Goal: Task Accomplishment & Management: Manage account settings

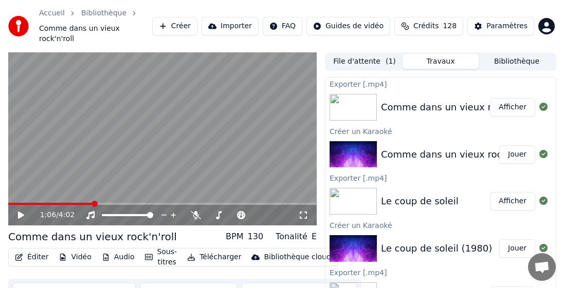
click at [517, 54] on button "Bibliothèque" at bounding box center [516, 61] width 76 height 15
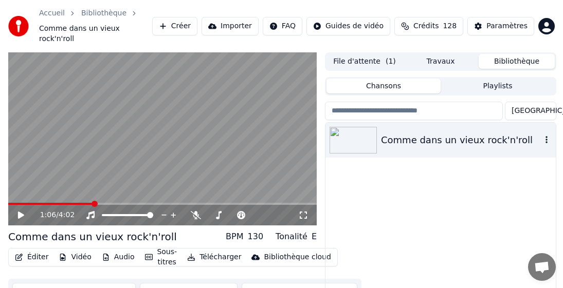
click at [543, 135] on button "button" at bounding box center [546, 140] width 10 height 12
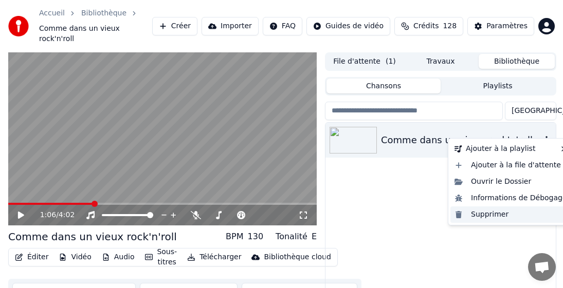
click at [491, 215] on div "Supprimer" at bounding box center [510, 215] width 121 height 16
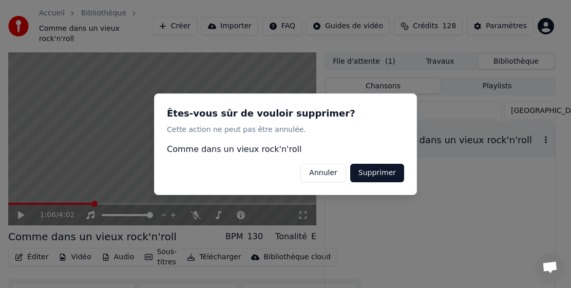
click at [390, 175] on button "Supprimer" at bounding box center [378, 172] width 54 height 19
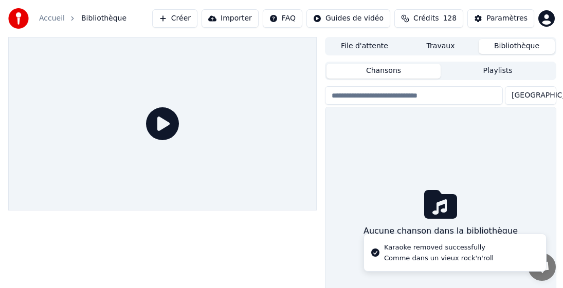
click at [197, 19] on button "Créer" at bounding box center [174, 18] width 45 height 19
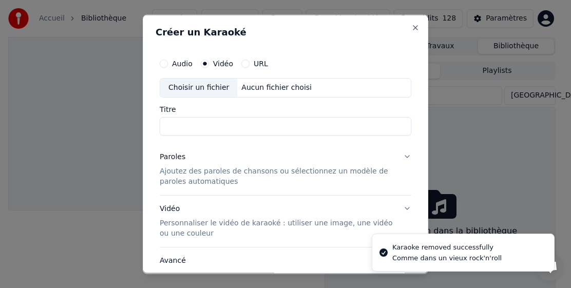
click at [220, 63] on label "Vidéo" at bounding box center [223, 63] width 20 height 7
click at [209, 63] on button "Vidéo" at bounding box center [205, 63] width 8 height 8
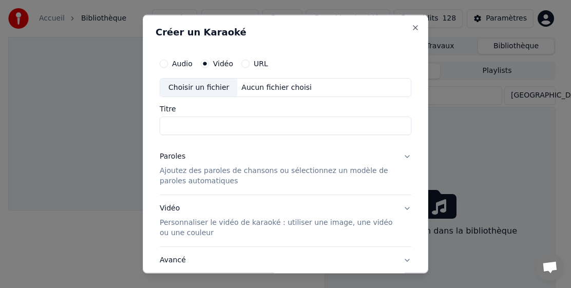
click at [185, 90] on div "Choisir un fichier" at bounding box center [198, 87] width 77 height 19
drag, startPoint x: 218, startPoint y: 127, endPoint x: 150, endPoint y: 200, distance: 100.0
click at [218, 127] on input "**********" at bounding box center [286, 126] width 252 height 19
type input "**********"
click at [174, 176] on p "Ajoutez des paroles de chansons ou sélectionnez un modèle de paroles automatiqu…" at bounding box center [277, 176] width 235 height 21
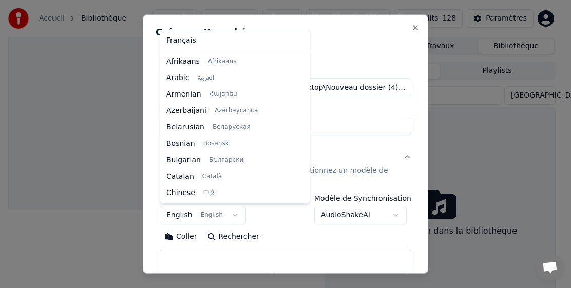
click at [171, 211] on body "**********" at bounding box center [281, 144] width 563 height 288
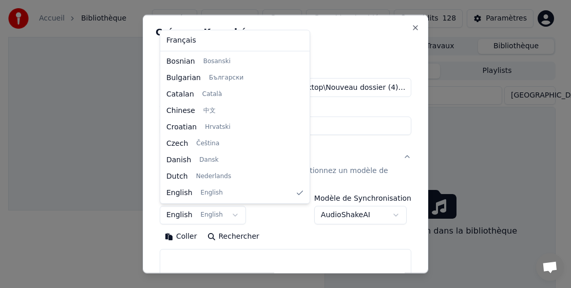
select select "**"
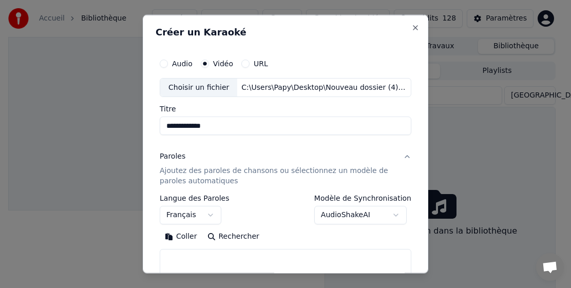
click at [180, 238] on button "Coller" at bounding box center [181, 237] width 43 height 16
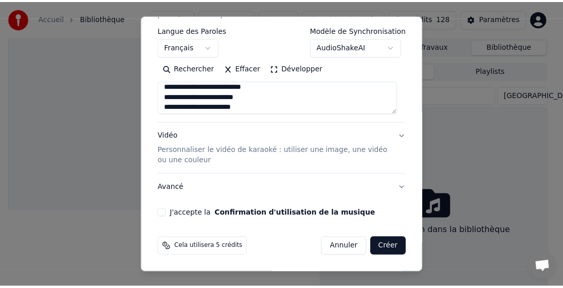
scroll to position [151, 0]
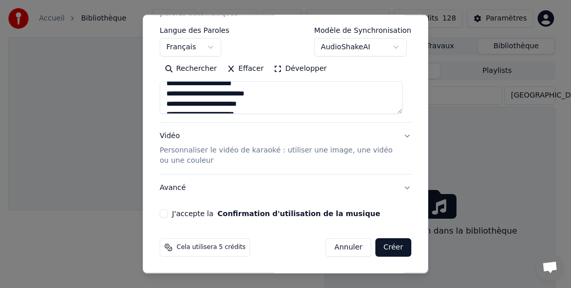
click at [165, 217] on button "J'accepte la Confirmation d'utilisation de la musique" at bounding box center [164, 214] width 8 height 8
click at [391, 244] on button "Créer" at bounding box center [394, 247] width 36 height 19
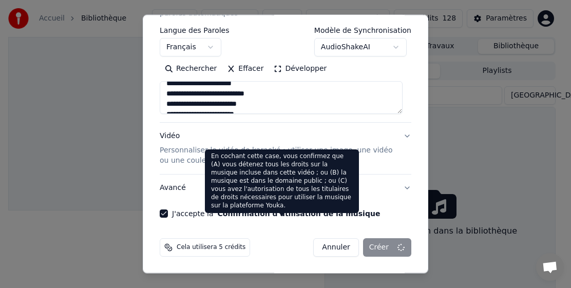
type textarea "**********"
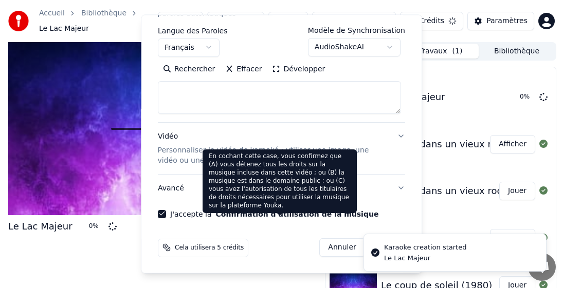
scroll to position [0, 0]
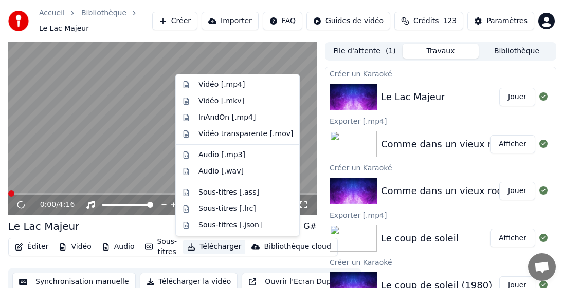
click at [214, 245] on button "Télécharger" at bounding box center [214, 247] width 62 height 14
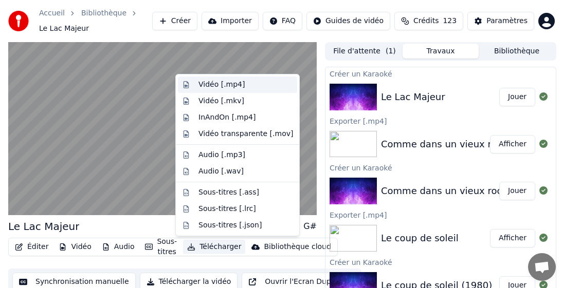
click at [233, 83] on div "Vidéo [.mp4]" at bounding box center [221, 85] width 46 height 10
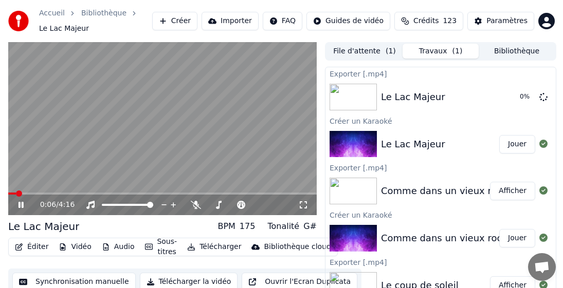
click at [174, 192] on video at bounding box center [162, 129] width 308 height 174
click at [172, 195] on span at bounding box center [162, 194] width 308 height 2
click at [19, 205] on icon at bounding box center [21, 204] width 6 height 7
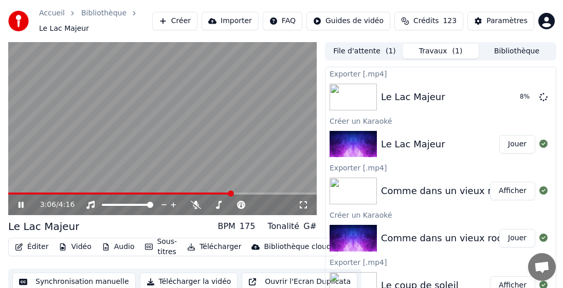
click at [24, 204] on icon at bounding box center [28, 205] width 24 height 8
click at [522, 49] on button "Bibliothèque" at bounding box center [516, 51] width 76 height 15
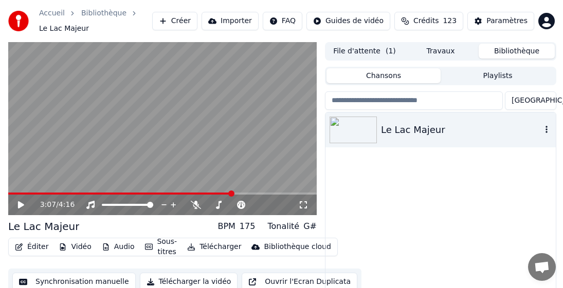
drag, startPoint x: 541, startPoint y: 128, endPoint x: 554, endPoint y: 132, distance: 14.0
click at [542, 128] on div "Le Lac Majeur" at bounding box center [440, 130] width 230 height 35
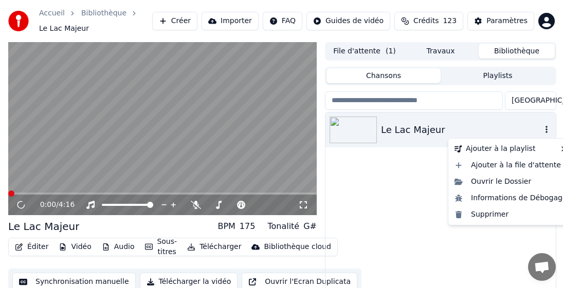
click at [546, 131] on icon "button" at bounding box center [546, 129] width 10 height 8
click at [472, 214] on div "Supprimer" at bounding box center [510, 215] width 121 height 16
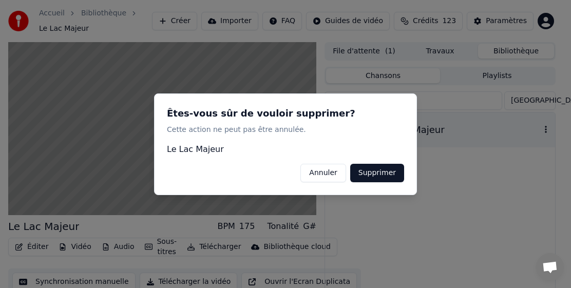
click at [389, 173] on button "Supprimer" at bounding box center [378, 172] width 54 height 19
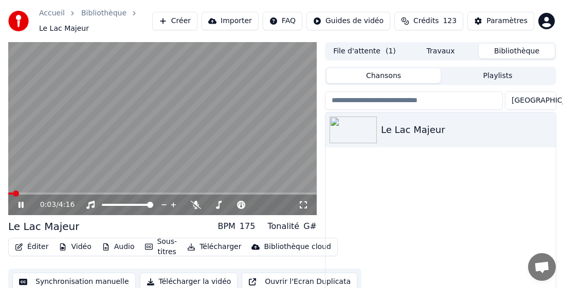
click at [18, 205] on icon at bounding box center [28, 205] width 24 height 8
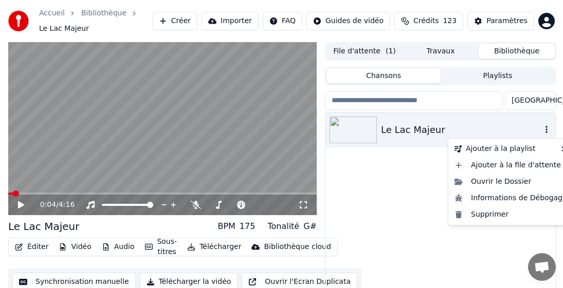
click at [546, 128] on icon "button" at bounding box center [546, 129] width 2 height 7
click at [493, 213] on div "Supprimer" at bounding box center [510, 215] width 121 height 16
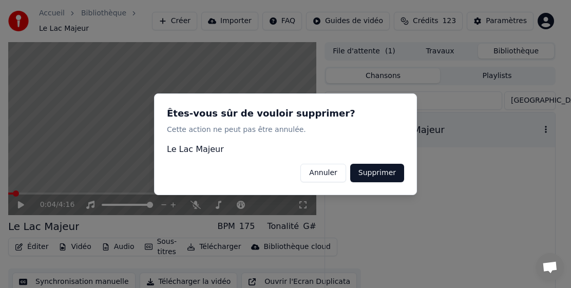
click at [392, 173] on button "Supprimer" at bounding box center [378, 172] width 54 height 19
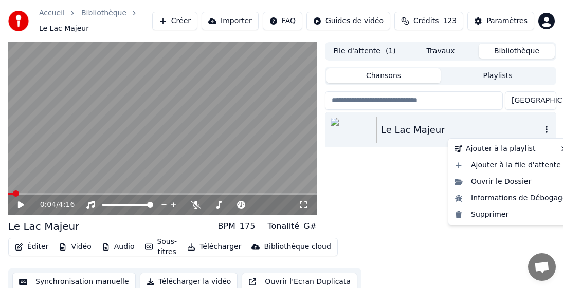
click at [545, 130] on icon "button" at bounding box center [546, 129] width 10 height 8
click at [482, 215] on div "Supprimer" at bounding box center [510, 215] width 121 height 16
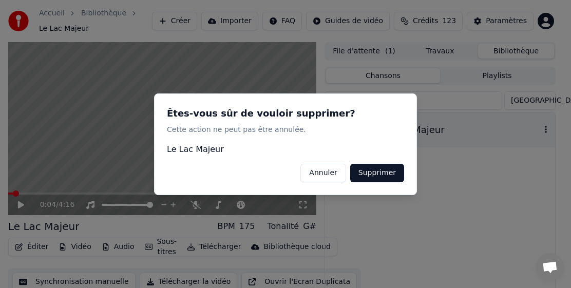
click at [386, 171] on button "Supprimer" at bounding box center [378, 172] width 54 height 19
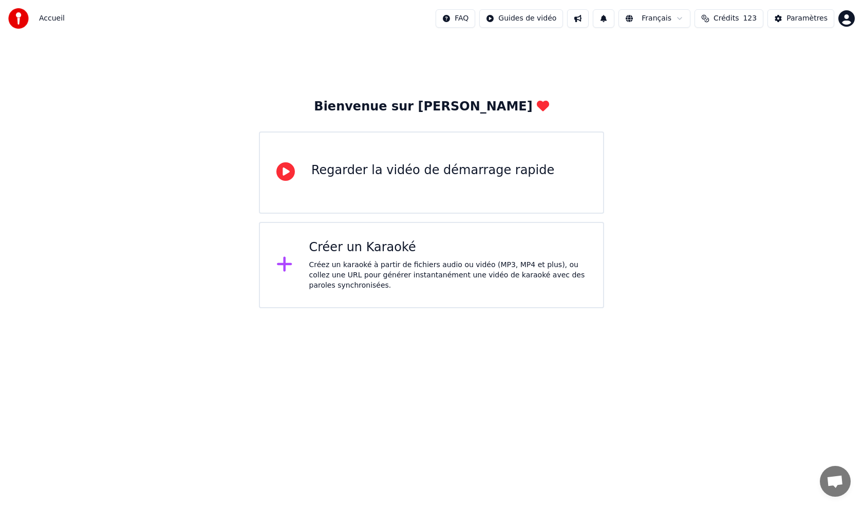
click at [846, 14] on html "Accueil FAQ Guides de vidéo Français Crédits 123 Paramètres Bienvenue sur Youka…" at bounding box center [431, 154] width 863 height 308
click at [633, 95] on html "Accueil FAQ Guides de vidéo Français Crédits 123 Paramètres Bienvenue sur Youka…" at bounding box center [431, 154] width 863 height 308
click at [734, 19] on span "Crédits" at bounding box center [726, 18] width 25 height 10
click at [815, 18] on div "Paramètres" at bounding box center [807, 18] width 41 height 10
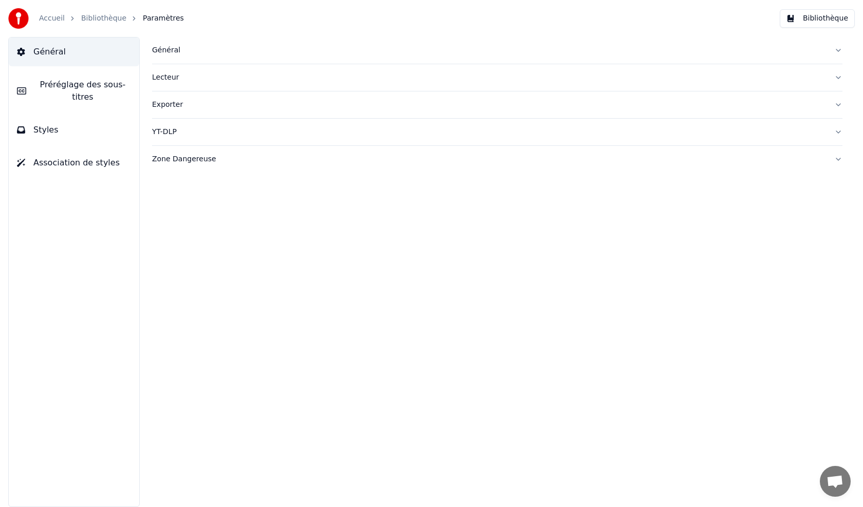
click at [154, 50] on div "Général" at bounding box center [489, 50] width 674 height 10
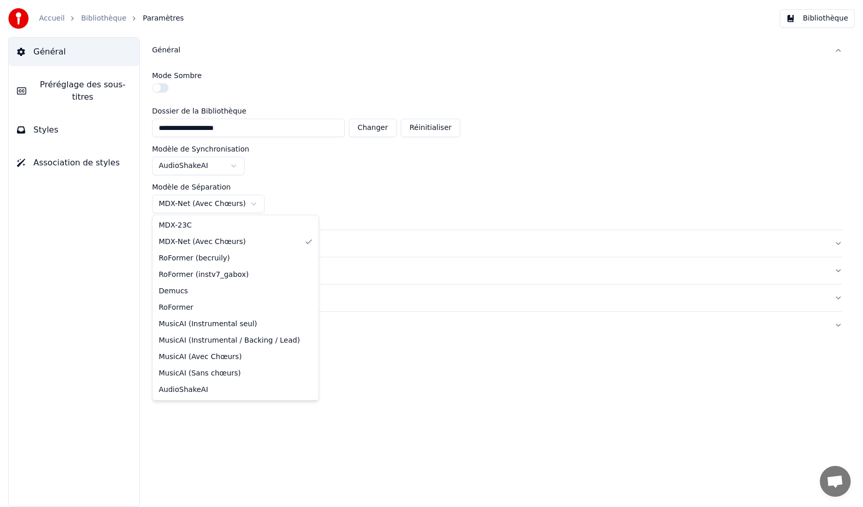
click at [197, 204] on html "**********" at bounding box center [431, 253] width 863 height 507
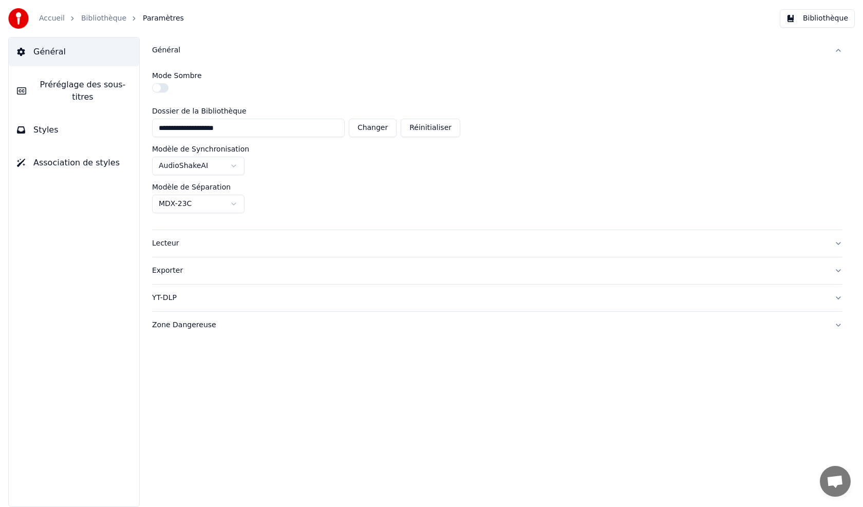
click at [97, 225] on div "Général Préréglage des sous-titres Styles Association de styles" at bounding box center [74, 272] width 132 height 470
click at [842, 19] on button "Bibliothèque" at bounding box center [817, 18] width 75 height 19
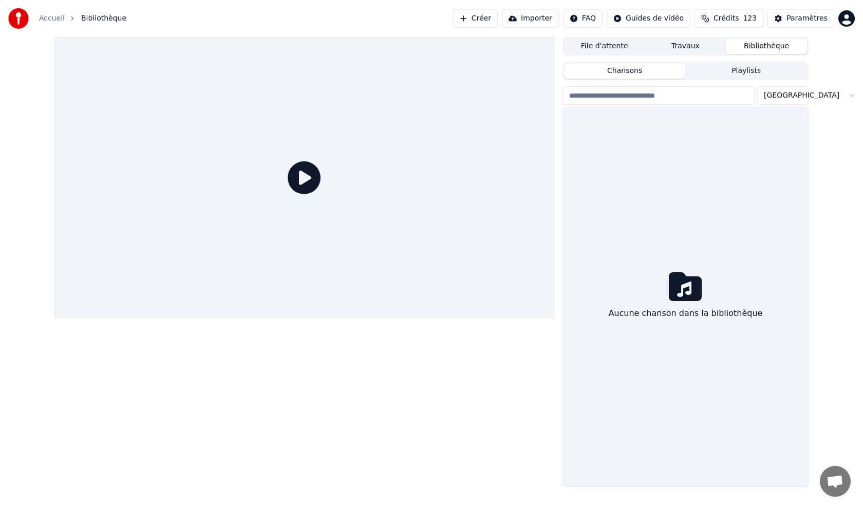
click at [850, 22] on html "Accueil Bibliothèque Créer Importer FAQ Guides de vidéo Crédits 123 Paramètres …" at bounding box center [431, 253] width 863 height 507
click at [793, 61] on span "Facturation" at bounding box center [783, 66] width 41 height 10
